Goal: Information Seeking & Learning: Learn about a topic

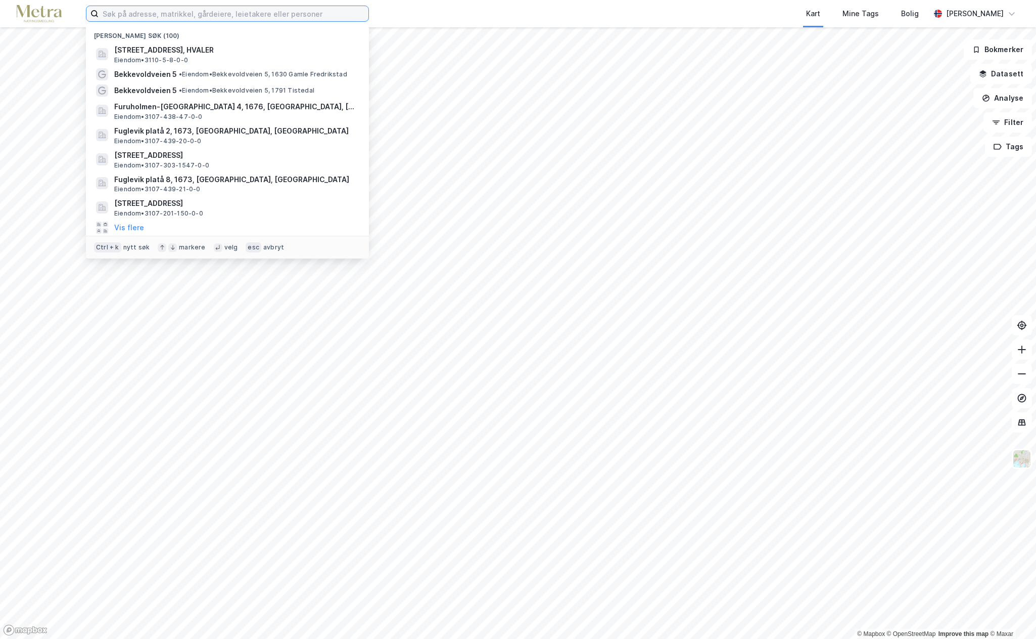
click at [158, 18] on input at bounding box center [234, 13] width 270 height 15
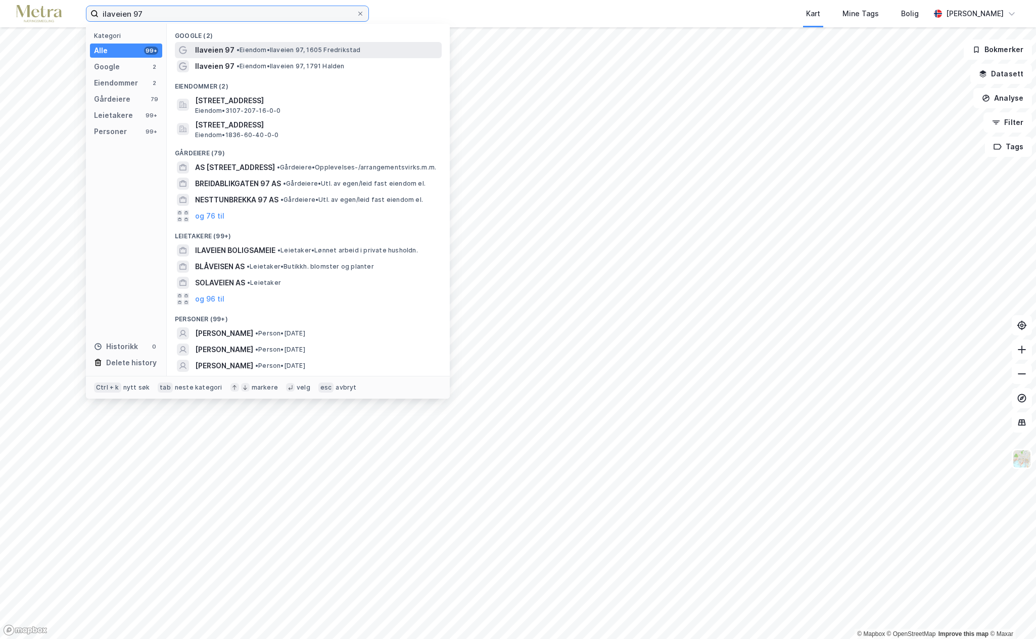
type input "ilaveien 97"
click at [240, 54] on span "• [PERSON_NAME] 97, 1605 Fredrikstad" at bounding box center [299, 50] width 124 height 8
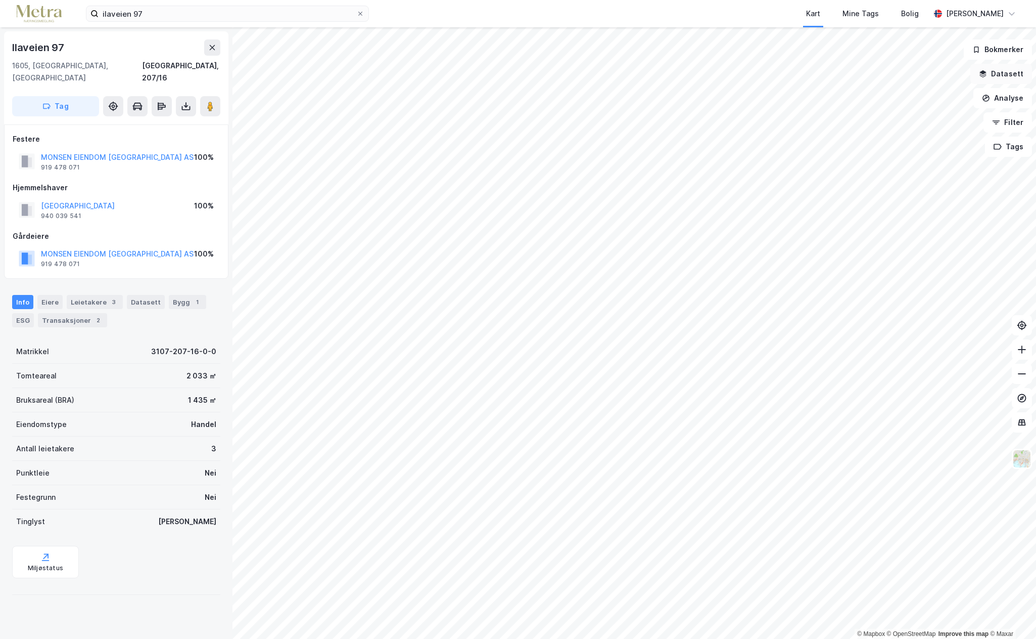
click at [1000, 75] on button "Datasett" at bounding box center [1002, 74] width 62 height 20
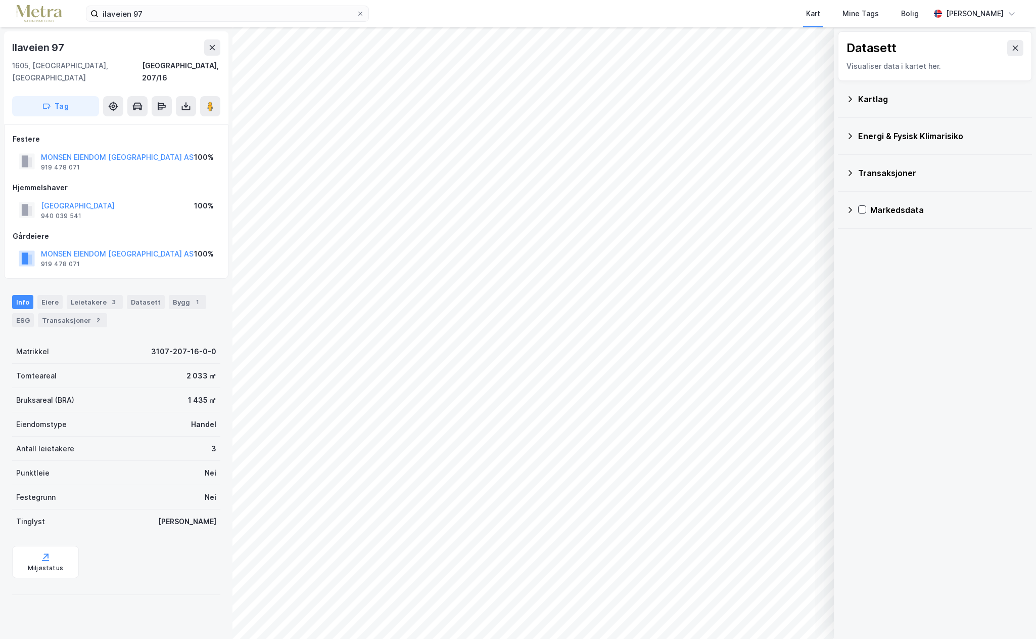
click at [918, 140] on div "Energi & Fysisk Klimarisiko" at bounding box center [941, 136] width 166 height 12
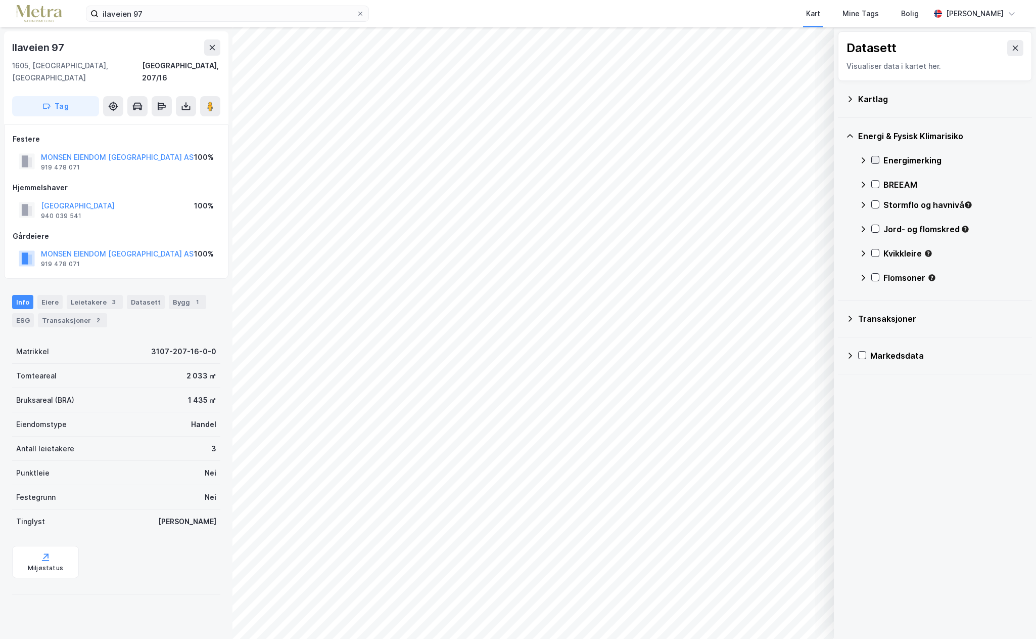
click at [875, 161] on icon at bounding box center [875, 159] width 7 height 7
